Goal: Transaction & Acquisition: Obtain resource

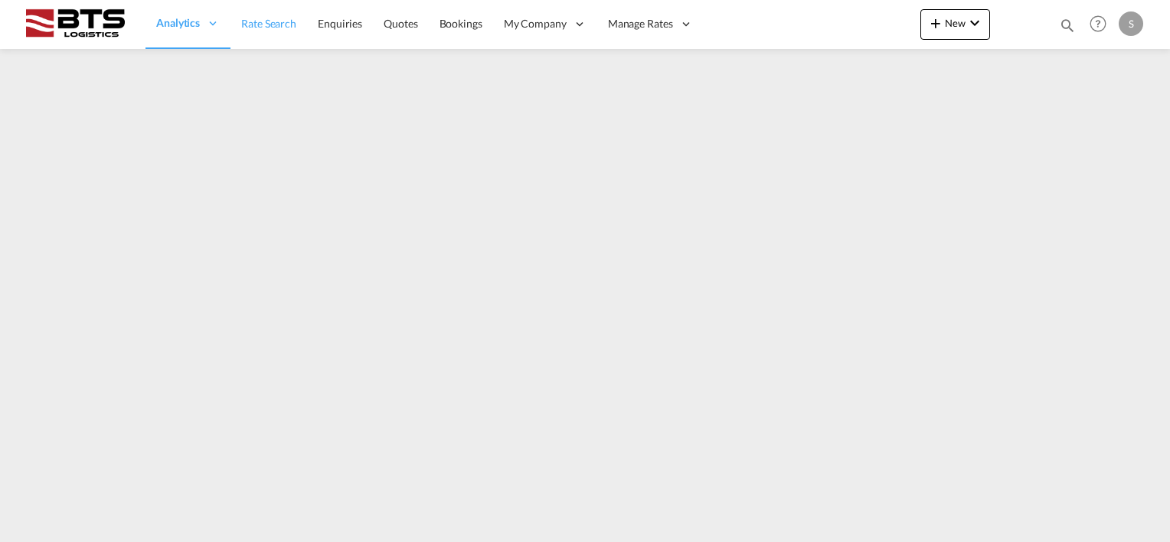
click at [282, 24] on span "Rate Search" at bounding box center [268, 23] width 55 height 13
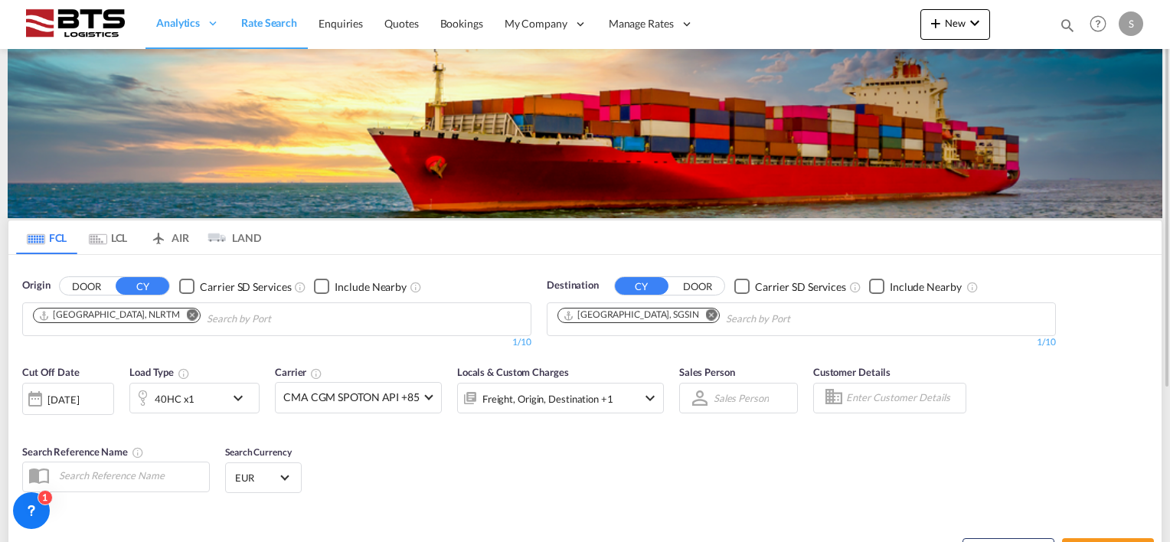
click at [187, 312] on md-icon "Remove" at bounding box center [192, 314] width 11 height 11
click at [143, 314] on body "Analytics Reports Dashboard Rate Search Enquiries Quotes Bookings" at bounding box center [585, 271] width 1170 height 542
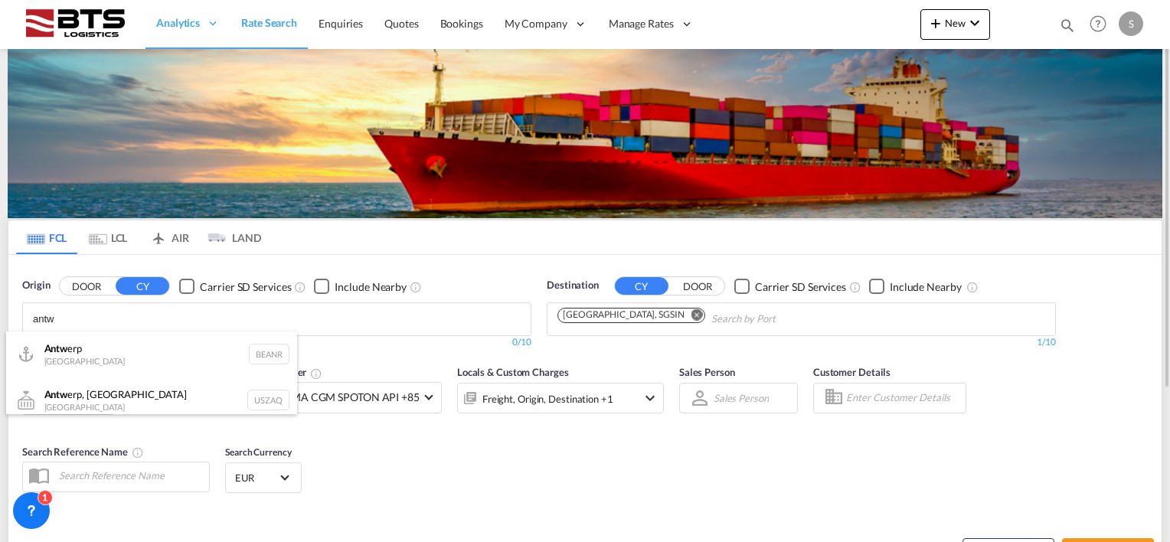
type input "antw"
click at [116, 350] on div "Antw erp Belgium BEANR" at bounding box center [151, 354] width 291 height 46
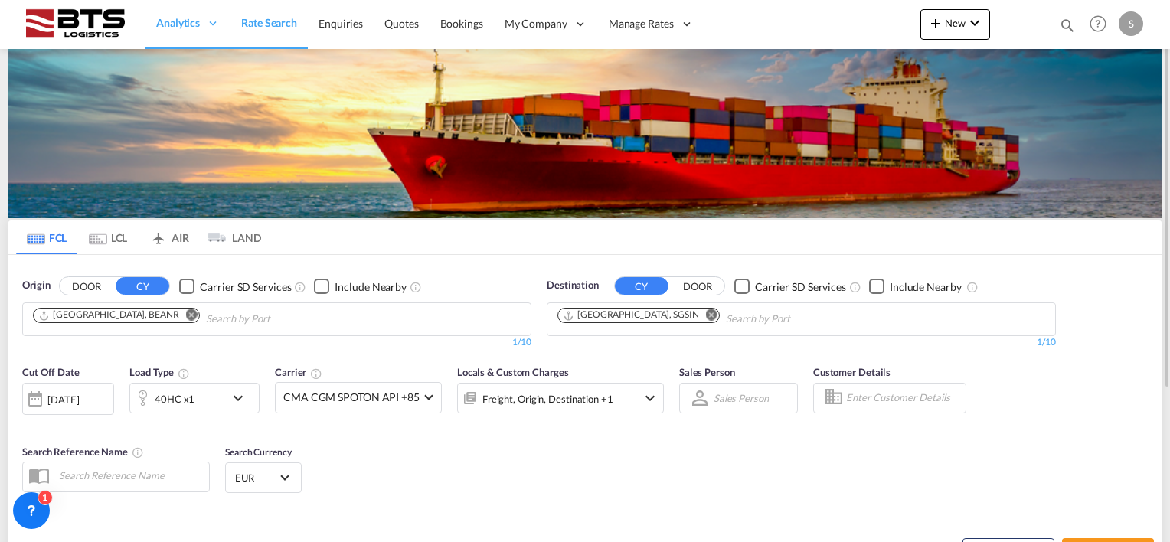
click at [706, 312] on md-icon "Remove" at bounding box center [711, 314] width 11 height 11
click at [608, 317] on input "Chips input." at bounding box center [629, 319] width 145 height 24
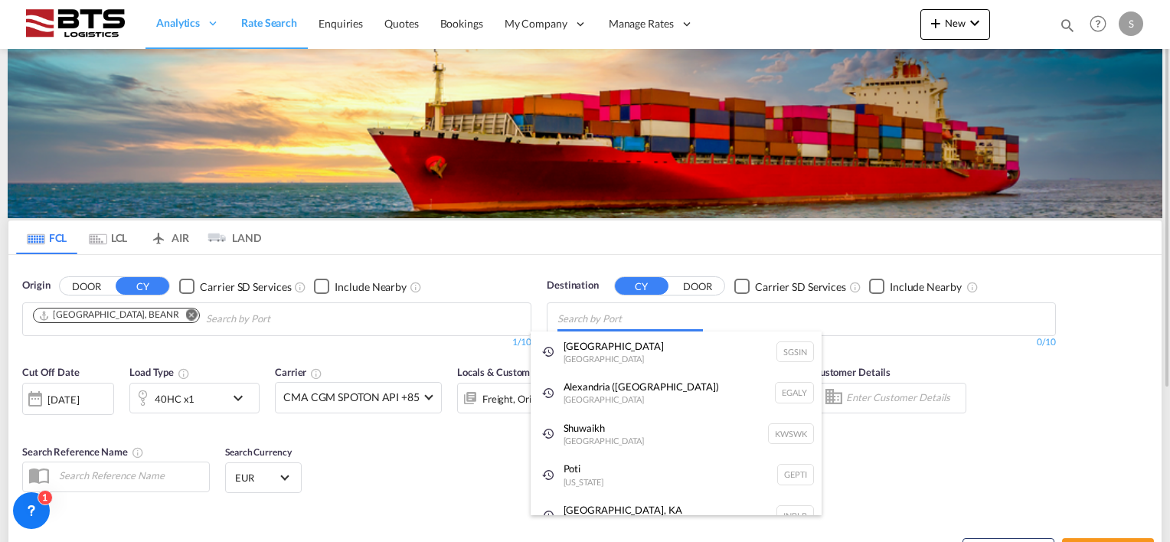
click at [591, 315] on body "Analytics Reports Dashboard Rate Search Enquiries Quotes Bookings" at bounding box center [585, 271] width 1170 height 542
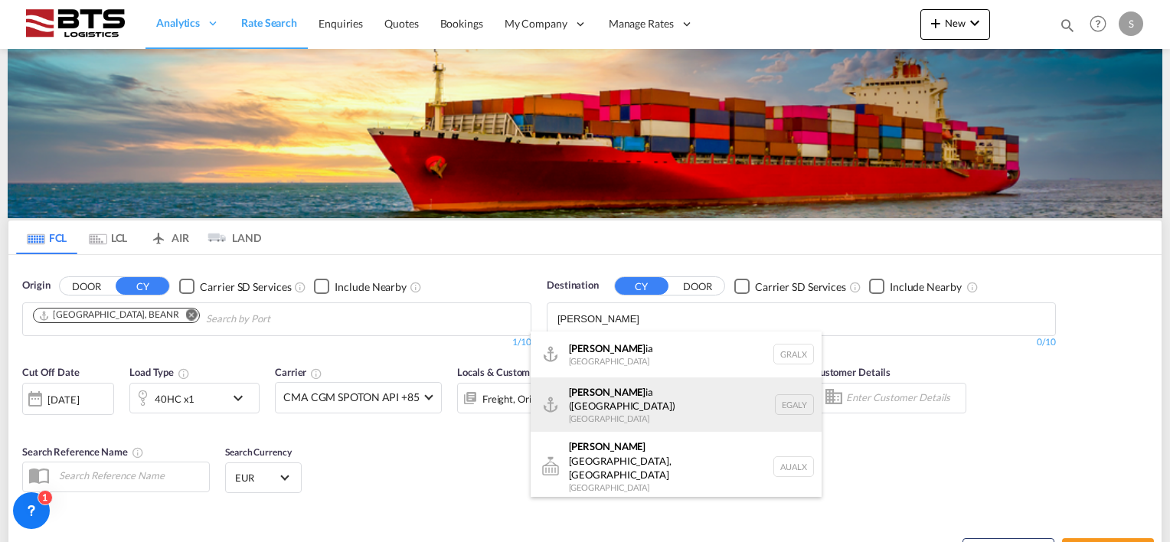
type input "[PERSON_NAME]"
click at [638, 392] on div "[PERSON_NAME] ([PERSON_NAME]) [GEOGRAPHIC_DATA] EGALY" at bounding box center [676, 404] width 291 height 55
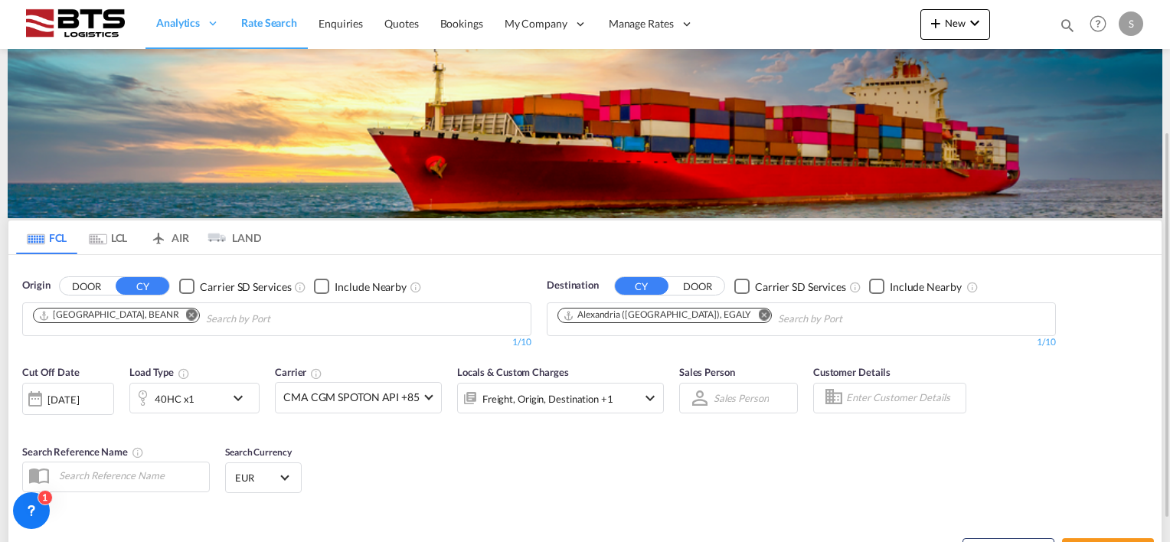
scroll to position [153, 0]
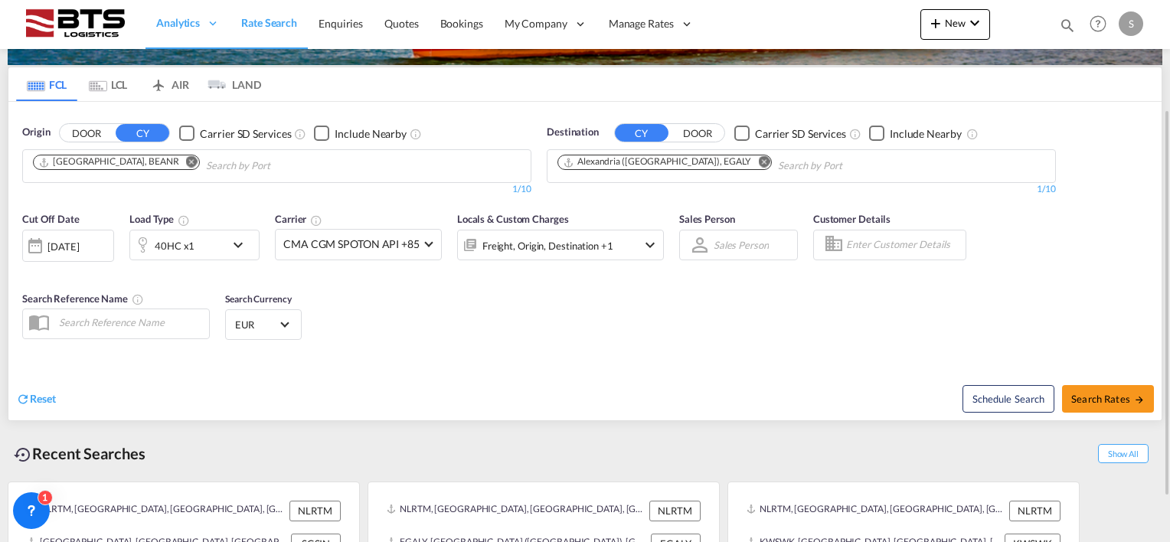
click at [233, 242] on md-icon "icon-chevron-down" at bounding box center [242, 245] width 26 height 18
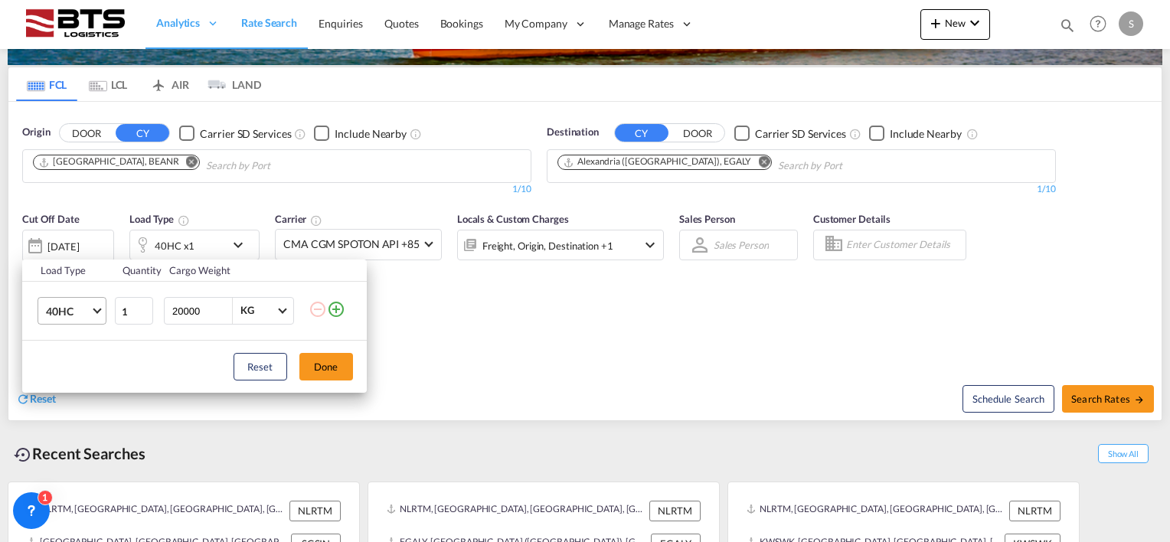
click at [99, 312] on md-select-value "40HC" at bounding box center [74, 311] width 61 height 26
click at [77, 248] on md-option "20GP" at bounding box center [85, 237] width 104 height 37
drag, startPoint x: 337, startPoint y: 365, endPoint x: 347, endPoint y: 354, distance: 15.2
click at [338, 361] on button "Done" at bounding box center [326, 367] width 54 height 28
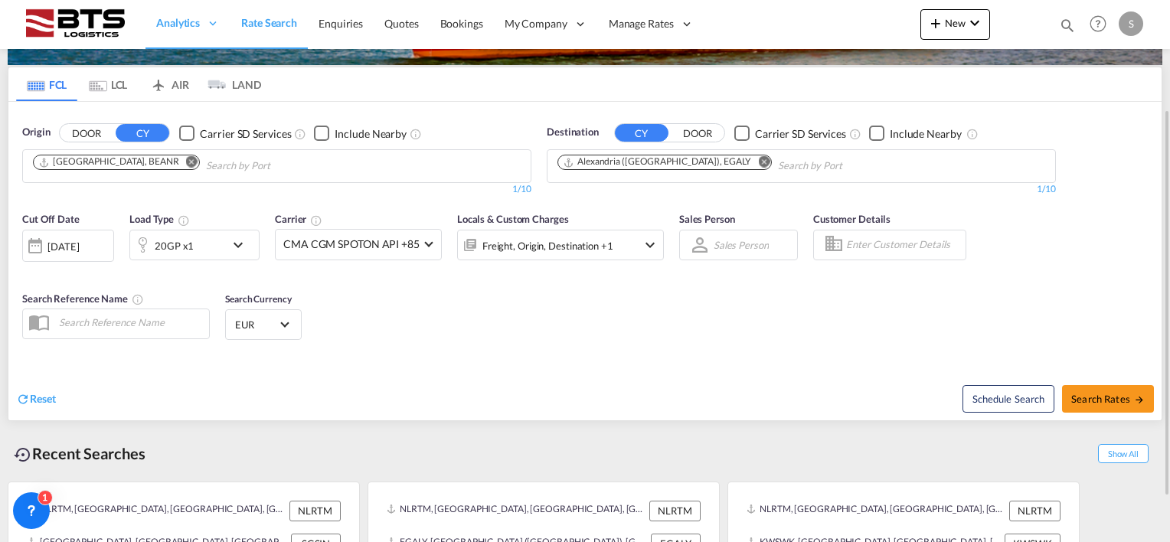
drag, startPoint x: 428, startPoint y: 318, endPoint x: 441, endPoint y: 315, distance: 13.4
click at [435, 315] on div "Cut Off Date [DATE] [DATE] Load Type 20GP x1 Carrier CMA CGM SPOTON API +85 Onl…" at bounding box center [584, 278] width 1153 height 149
click at [1094, 390] on button "Search Rates" at bounding box center [1108, 399] width 92 height 28
type input "BEANR to EGALY / [DATE]"
